Goal: Navigation & Orientation: Find specific page/section

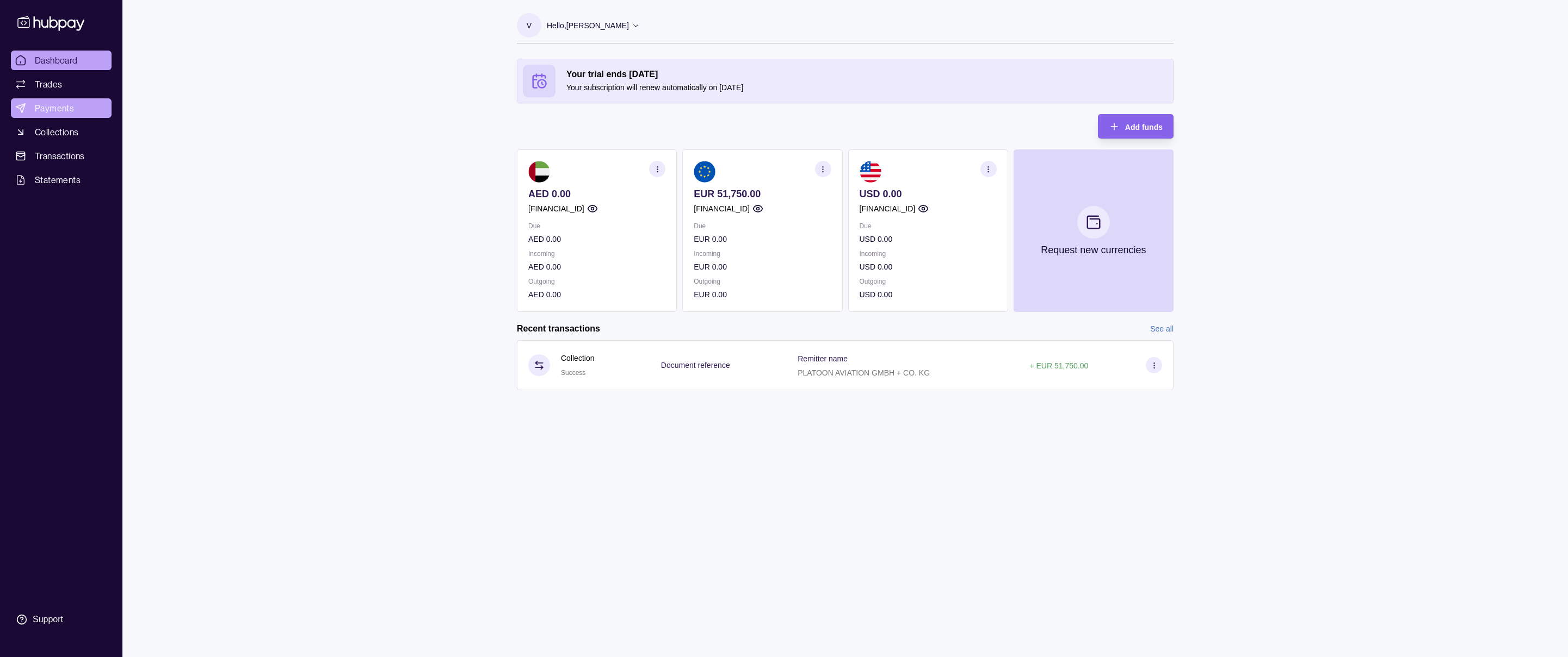
click at [52, 111] on span "Payments" at bounding box center [54, 108] width 40 height 13
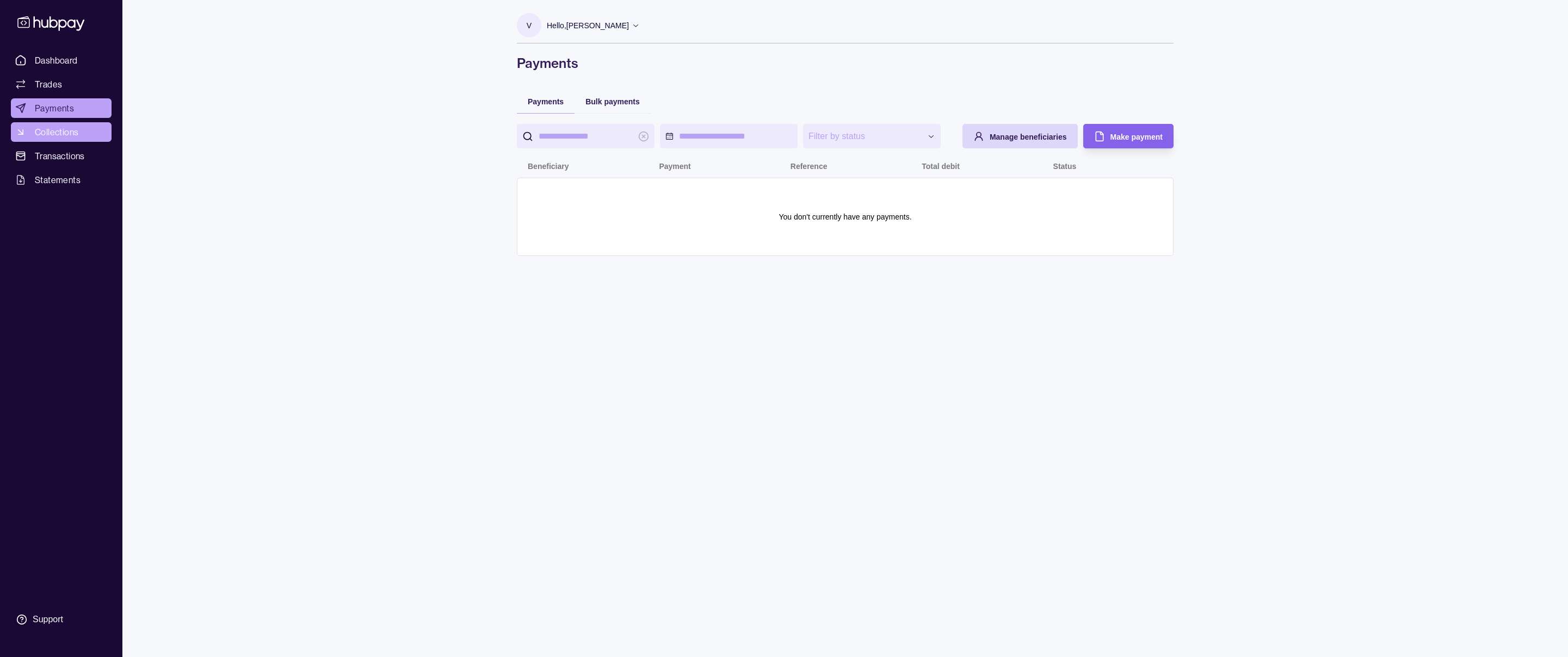
click at [39, 128] on span "Collections" at bounding box center [57, 132] width 44 height 13
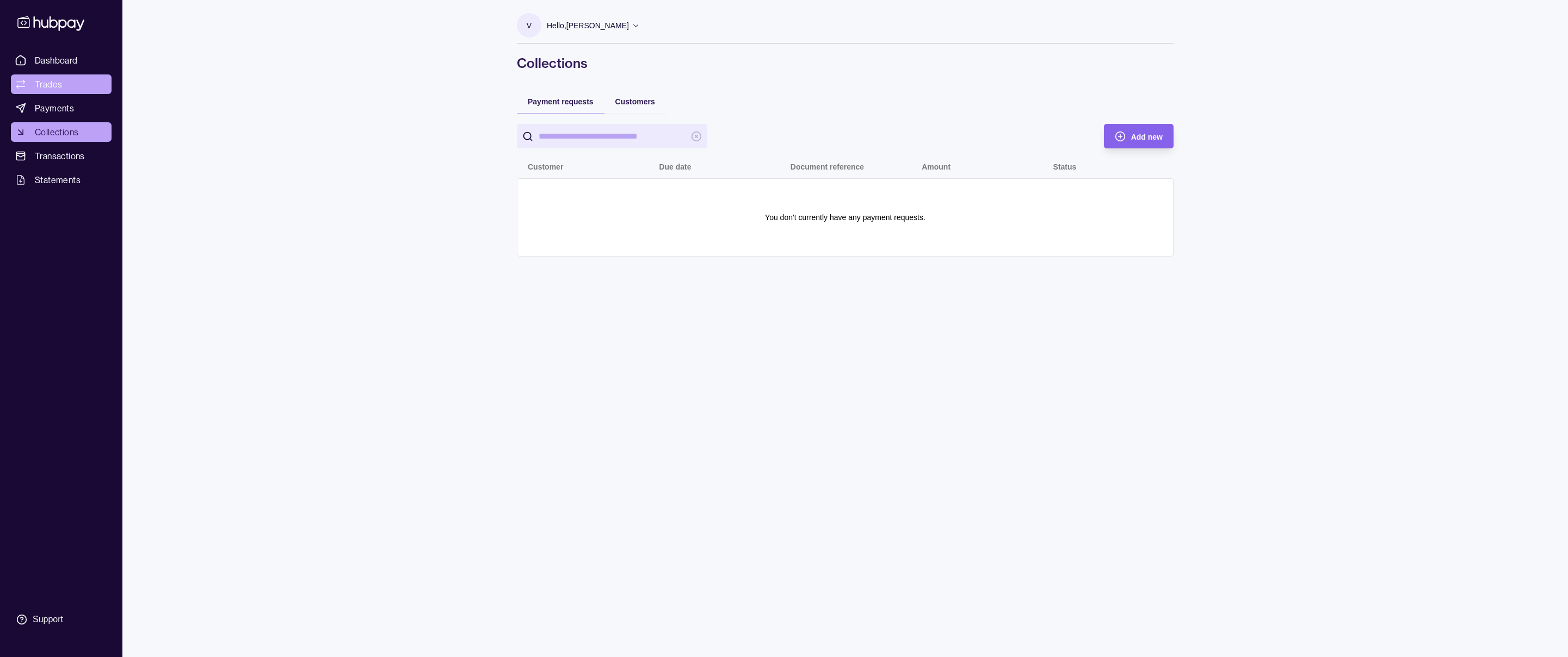
click at [58, 86] on span "Trades" at bounding box center [48, 84] width 27 height 13
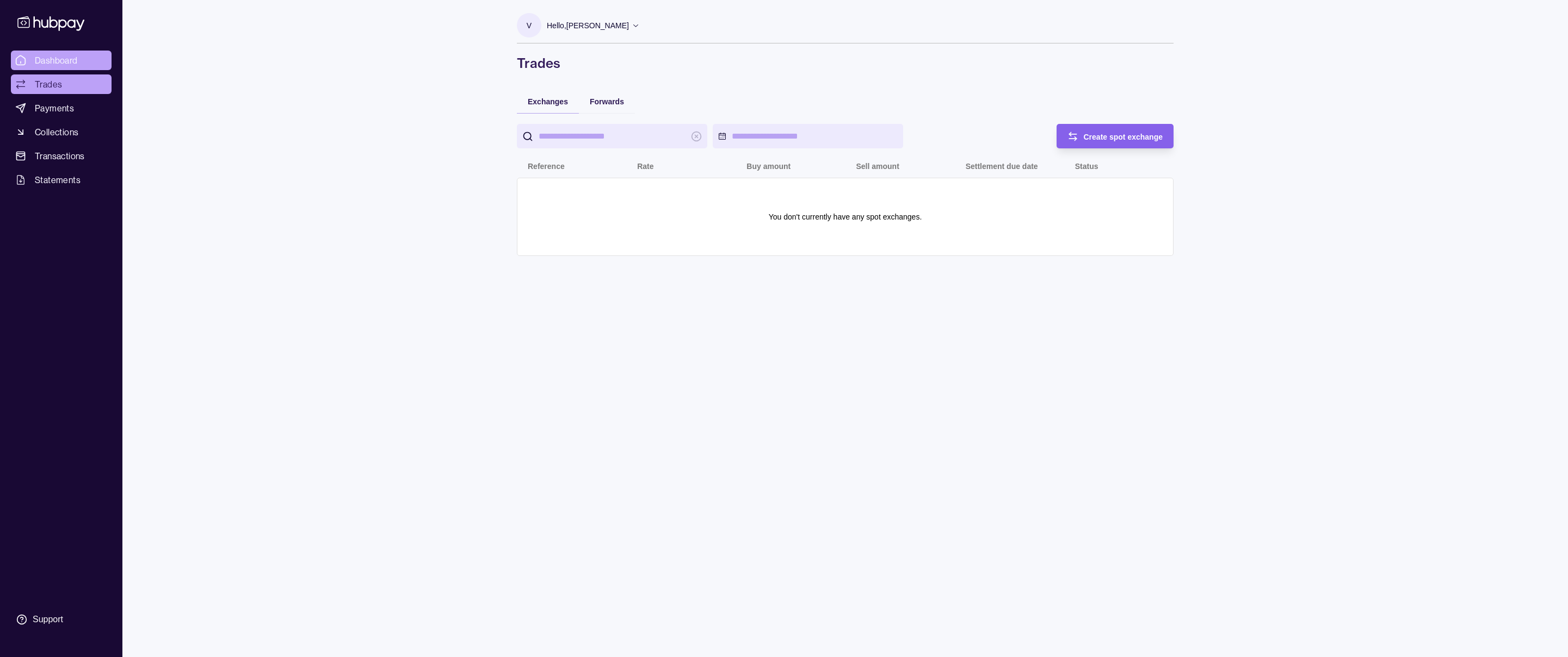
click at [45, 57] on span "Dashboard" at bounding box center [56, 61] width 43 height 13
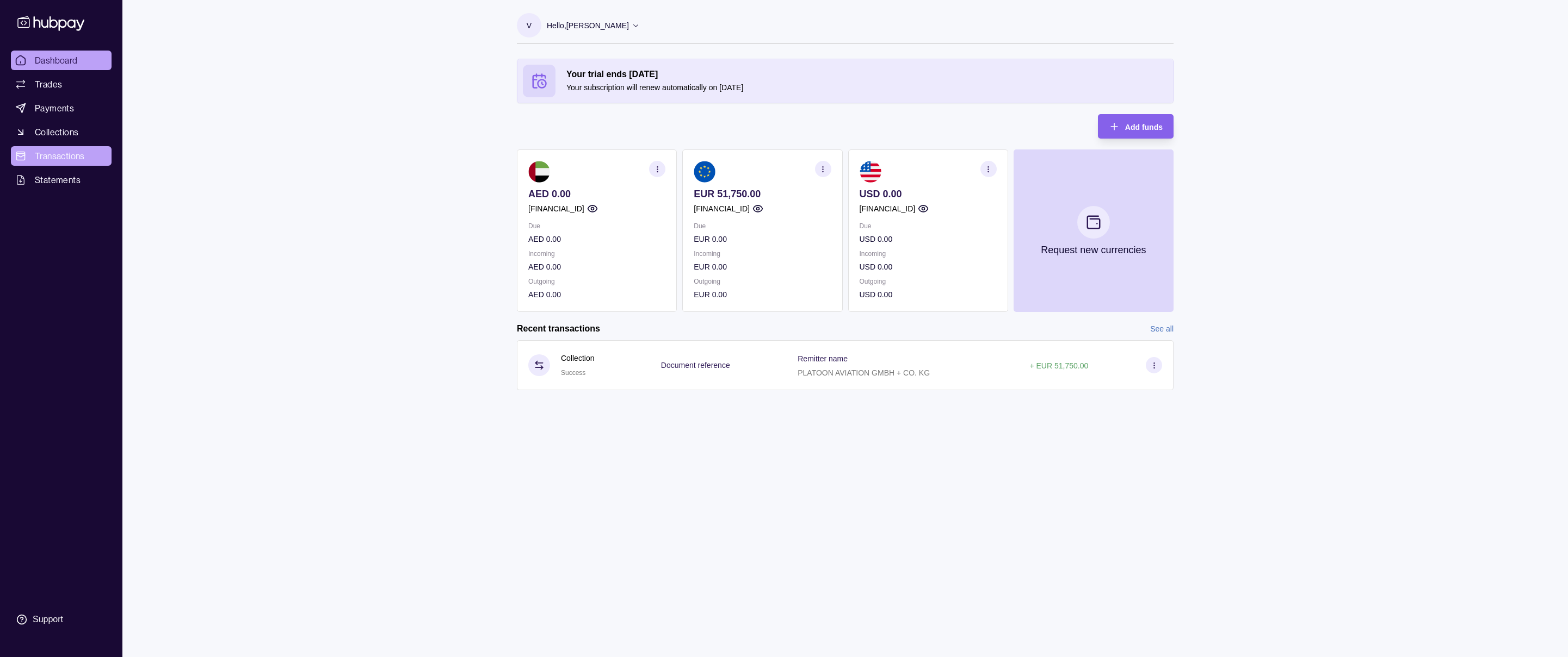
click at [57, 151] on span "Transactions" at bounding box center [60, 156] width 50 height 13
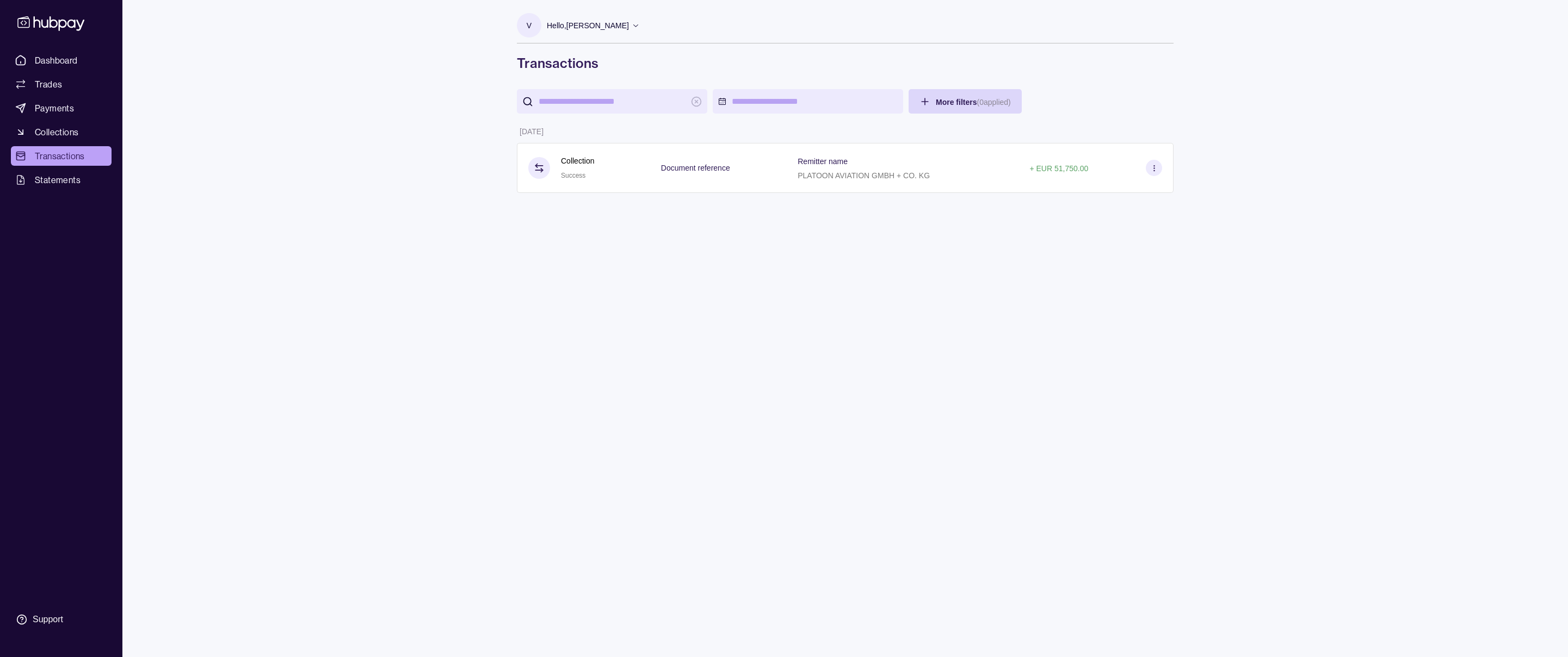
click at [633, 103] on input "search" at bounding box center [612, 101] width 147 height 24
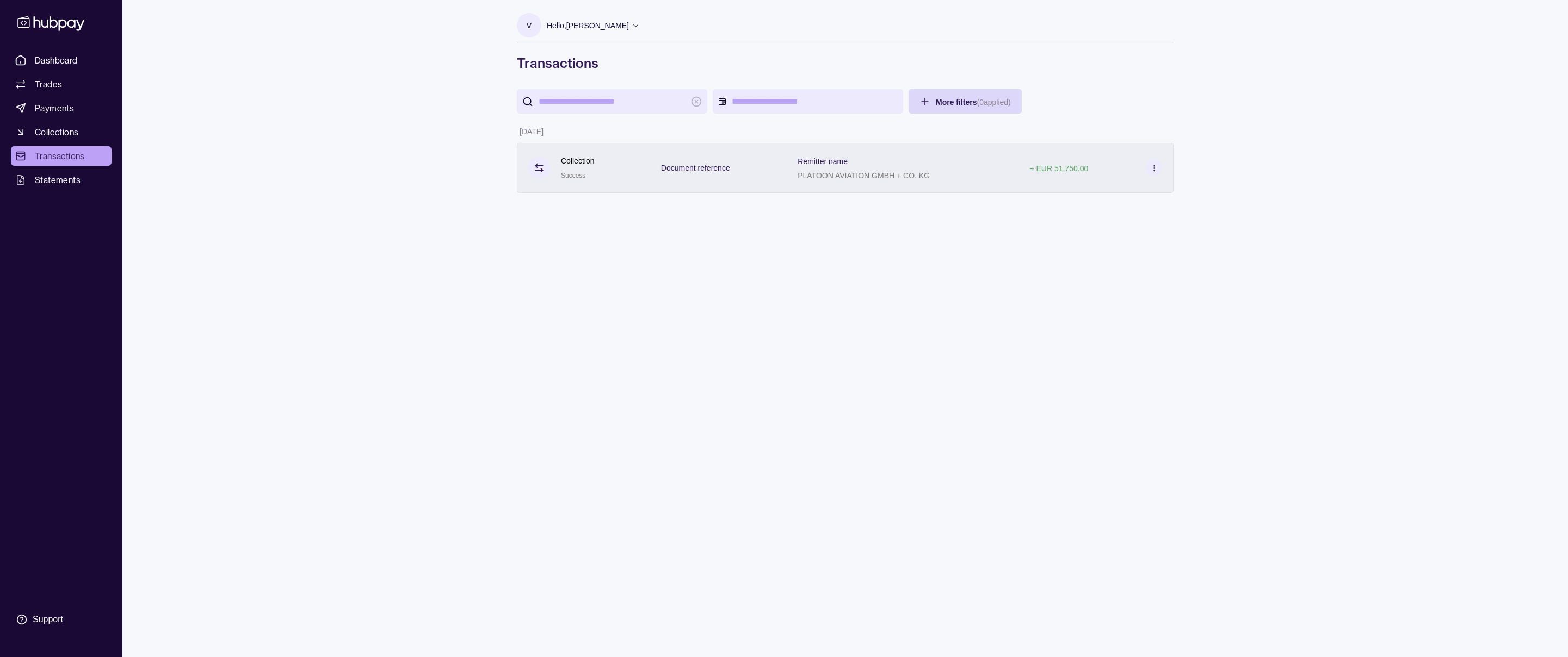
click at [1122, 167] on div "+ EUR 51,750.00" at bounding box center [1096, 168] width 132 height 16
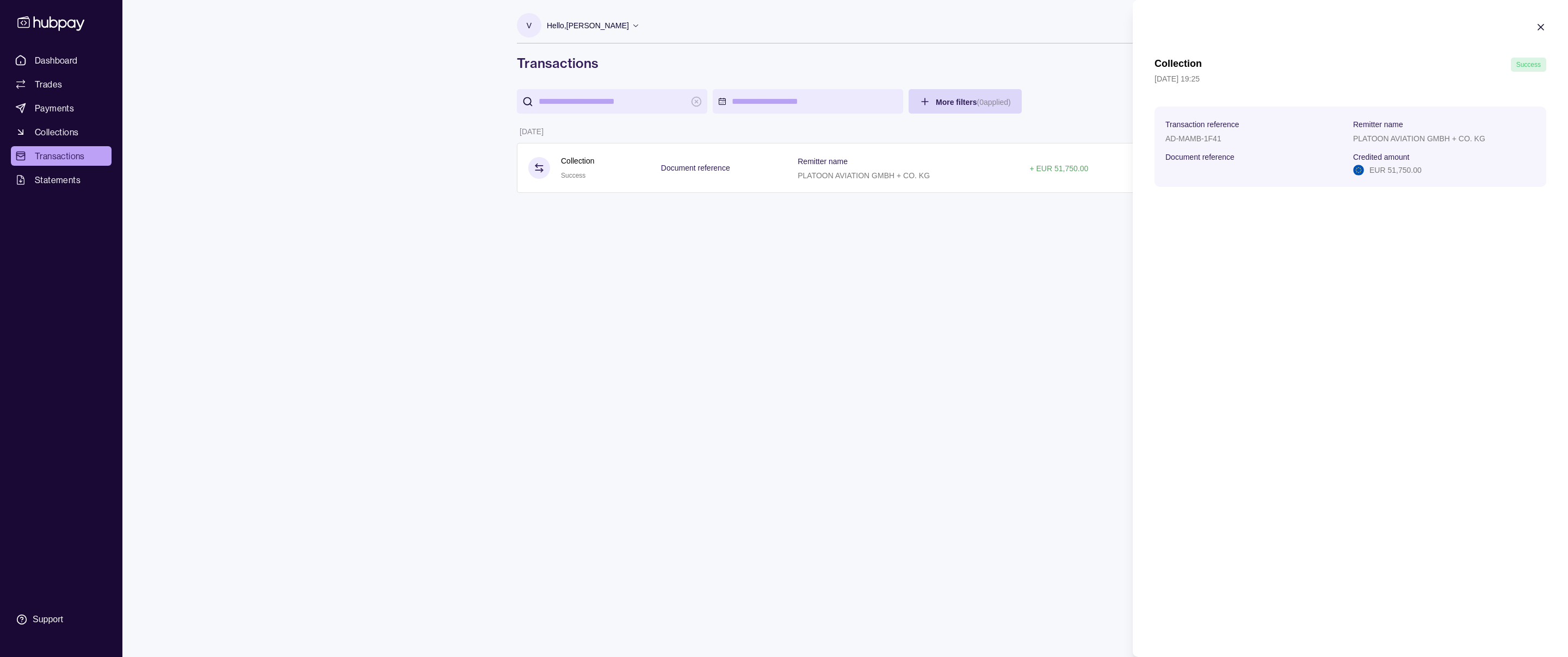
click at [32, 59] on html "Dashboard Trades Payments Collections Transactions Statements Support V Hello, …" at bounding box center [784, 328] width 1568 height 657
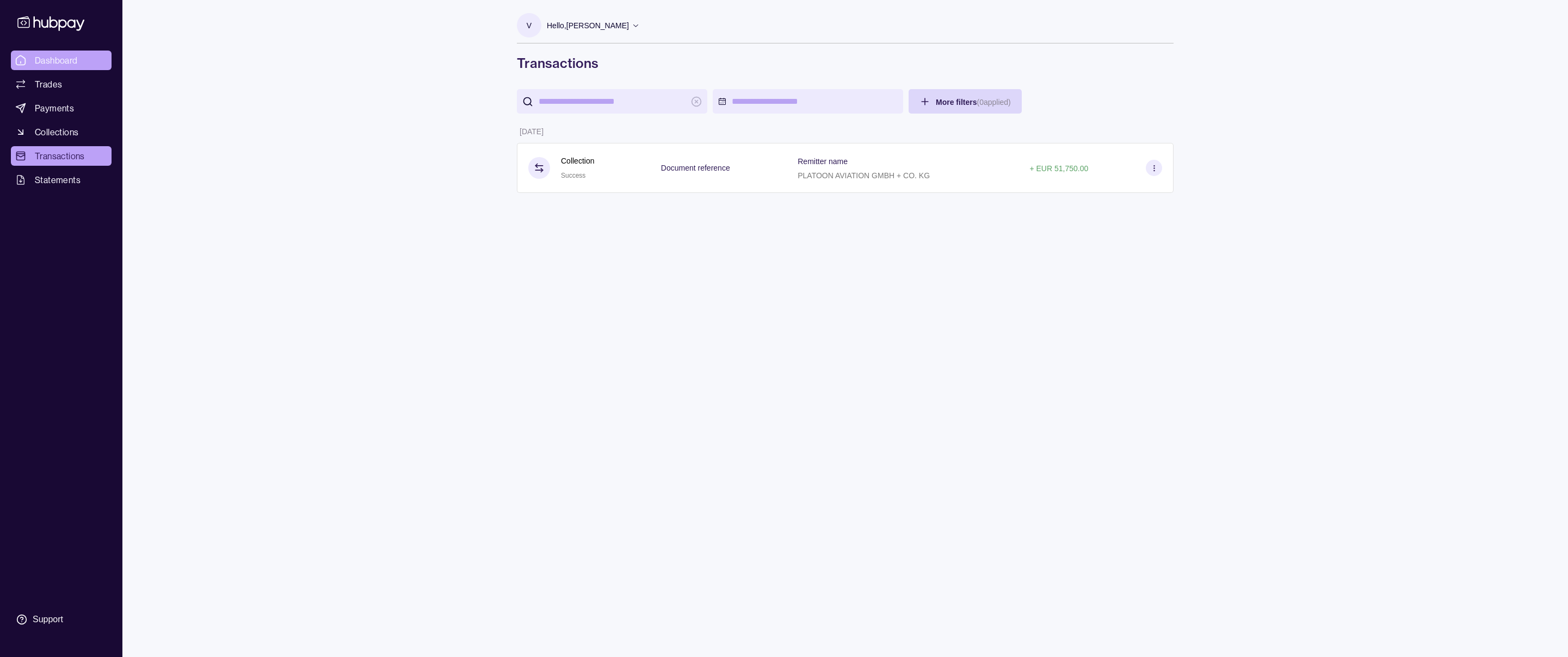
click at [69, 65] on span "Dashboard" at bounding box center [56, 61] width 43 height 13
